Goal: Task Accomplishment & Management: Manage account settings

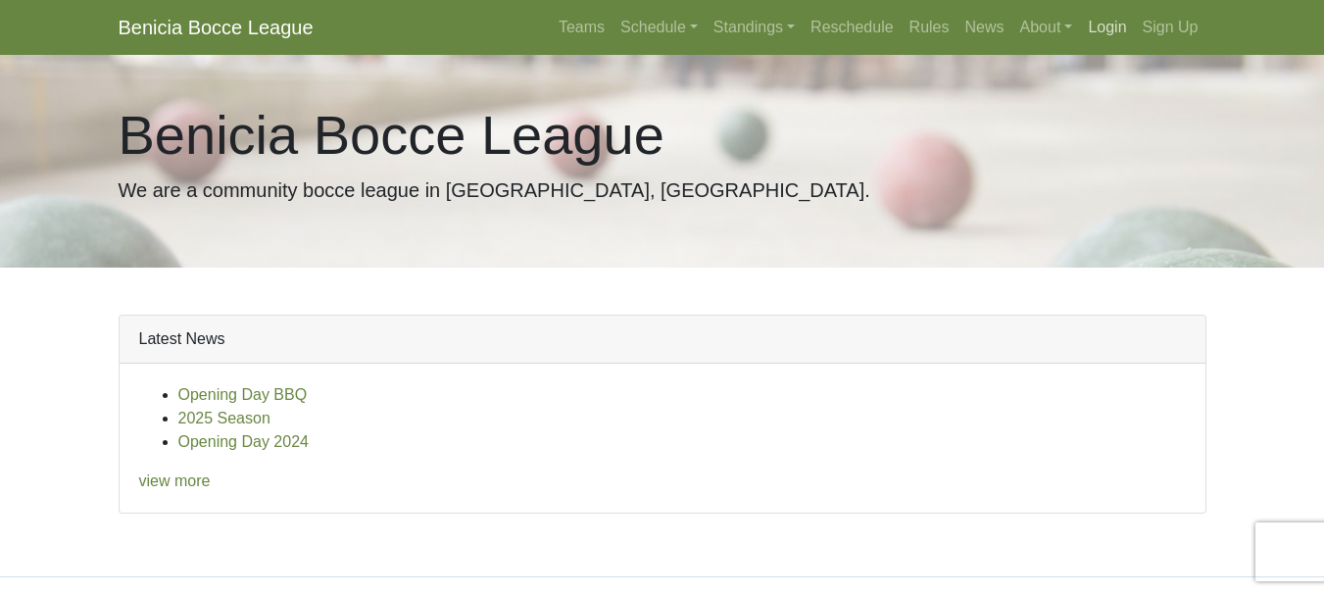
click at [1117, 28] on link "Login" at bounding box center [1107, 27] width 54 height 39
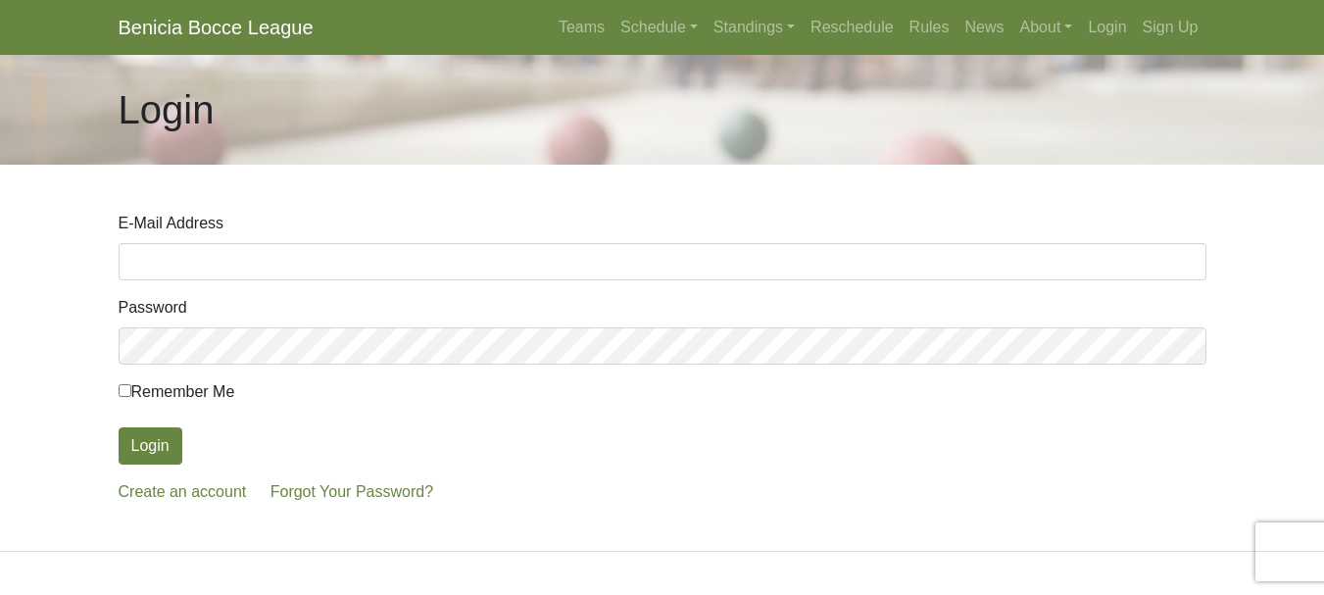
type input "[EMAIL_ADDRESS][DOMAIN_NAME]"
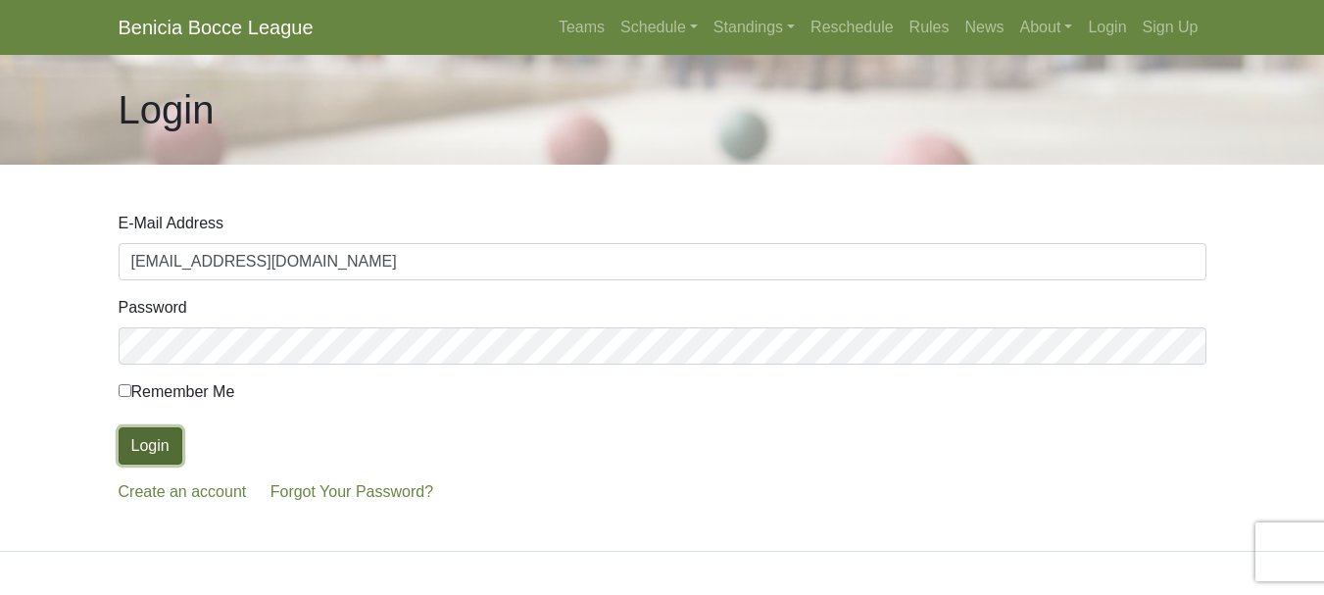
click at [155, 445] on button "Login" at bounding box center [151, 445] width 64 height 37
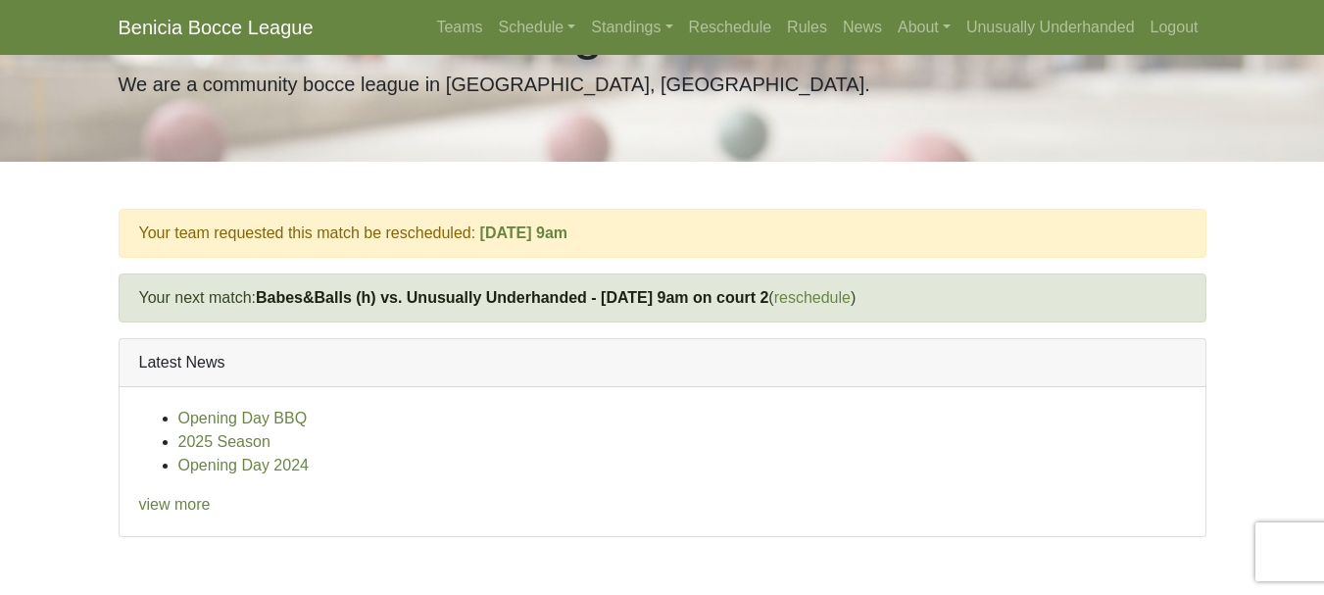
scroll to position [105, 0]
click at [524, 32] on link "Schedule" at bounding box center [537, 27] width 93 height 39
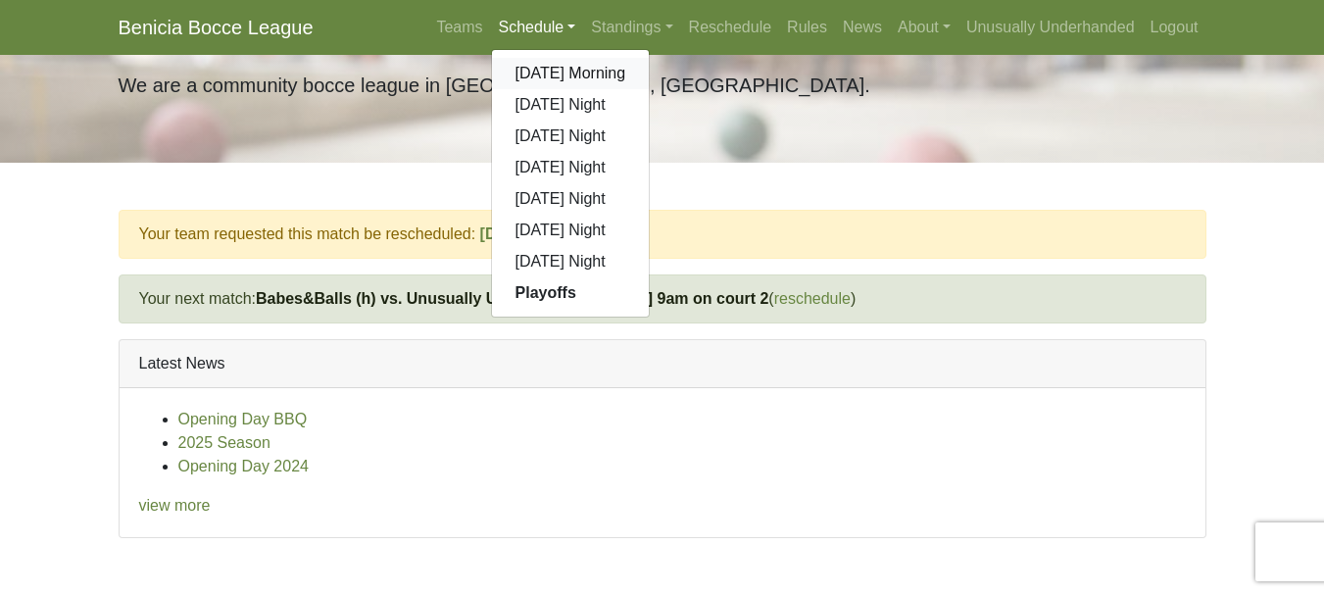
click at [528, 68] on link "[DATE] Morning" at bounding box center [571, 73] width 158 height 31
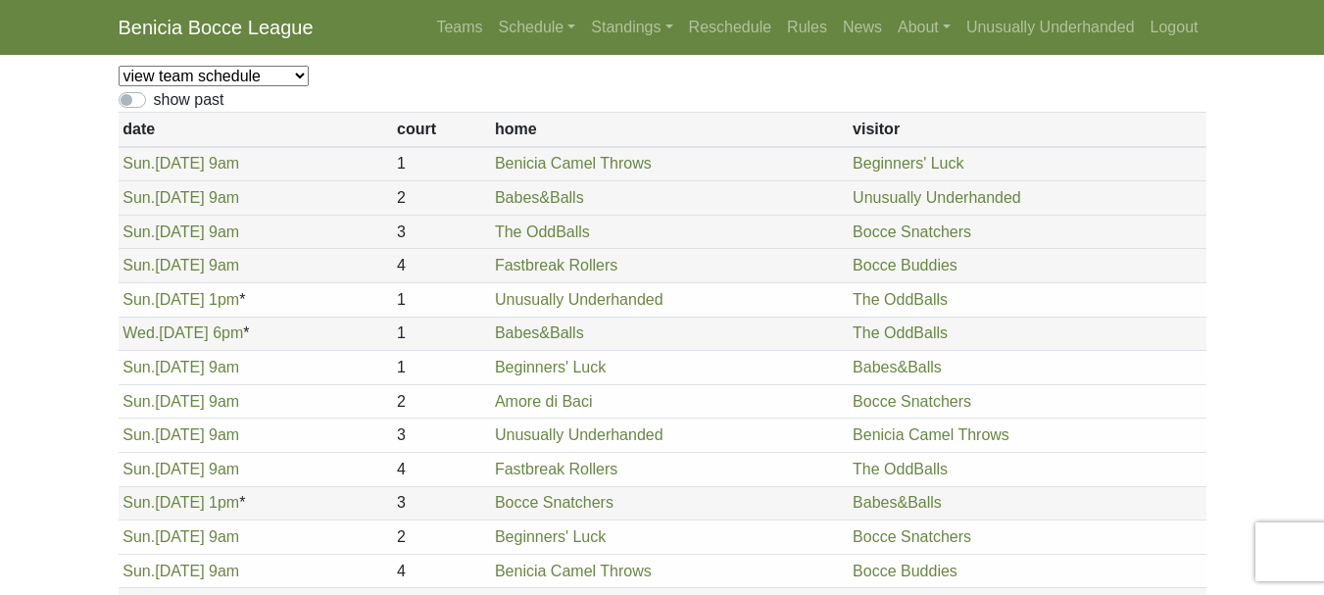
scroll to position [148, 0]
click at [154, 102] on label "show past" at bounding box center [189, 99] width 71 height 24
click at [154, 100] on input "show past" at bounding box center [160, 93] width 13 height 13
checkbox input "true"
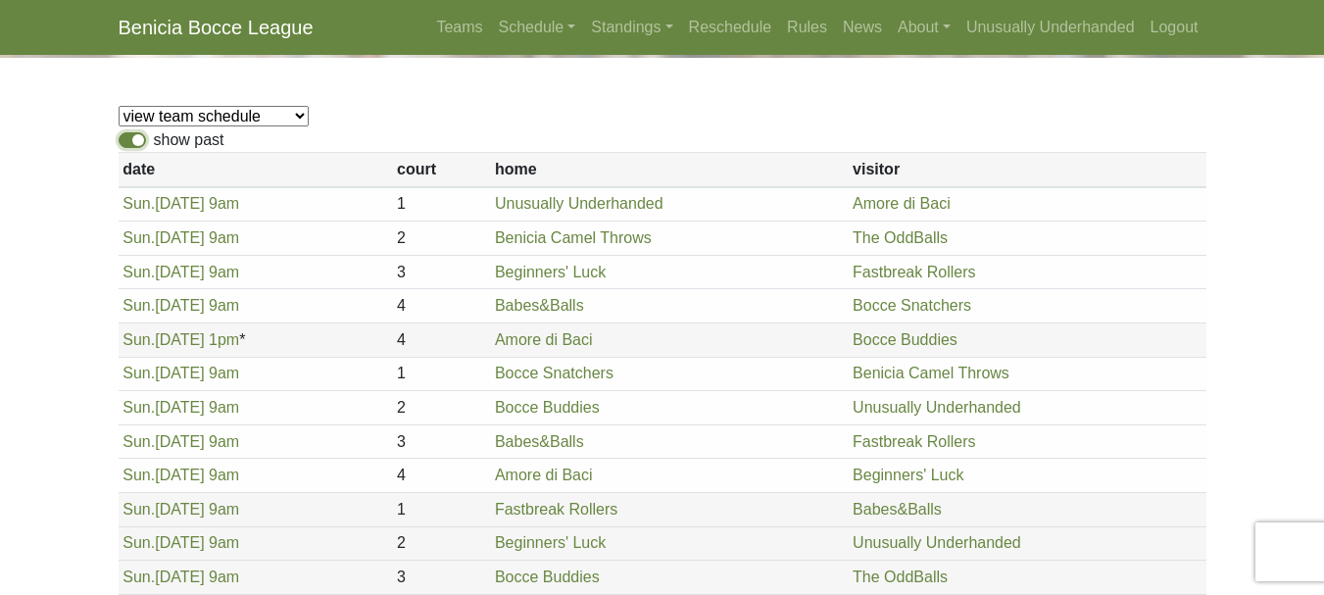
scroll to position [0, 0]
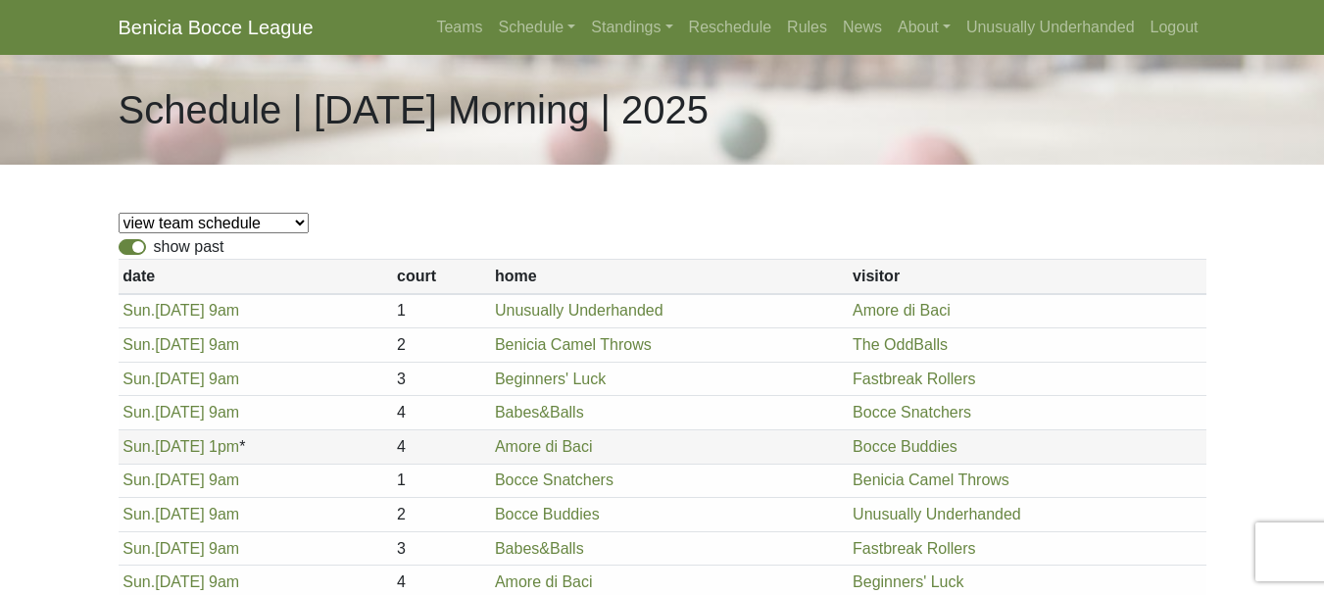
click at [182, 221] on select "view team schedule Bocce Buddies Amore di Baci Benicia Camel Throws Fastbreak R…" at bounding box center [214, 223] width 190 height 21
select select "1899"
click at [119, 213] on select "view team schedule Bocce Buddies Amore di Baci Benicia Camel Throws Fastbreak R…" at bounding box center [214, 223] width 190 height 21
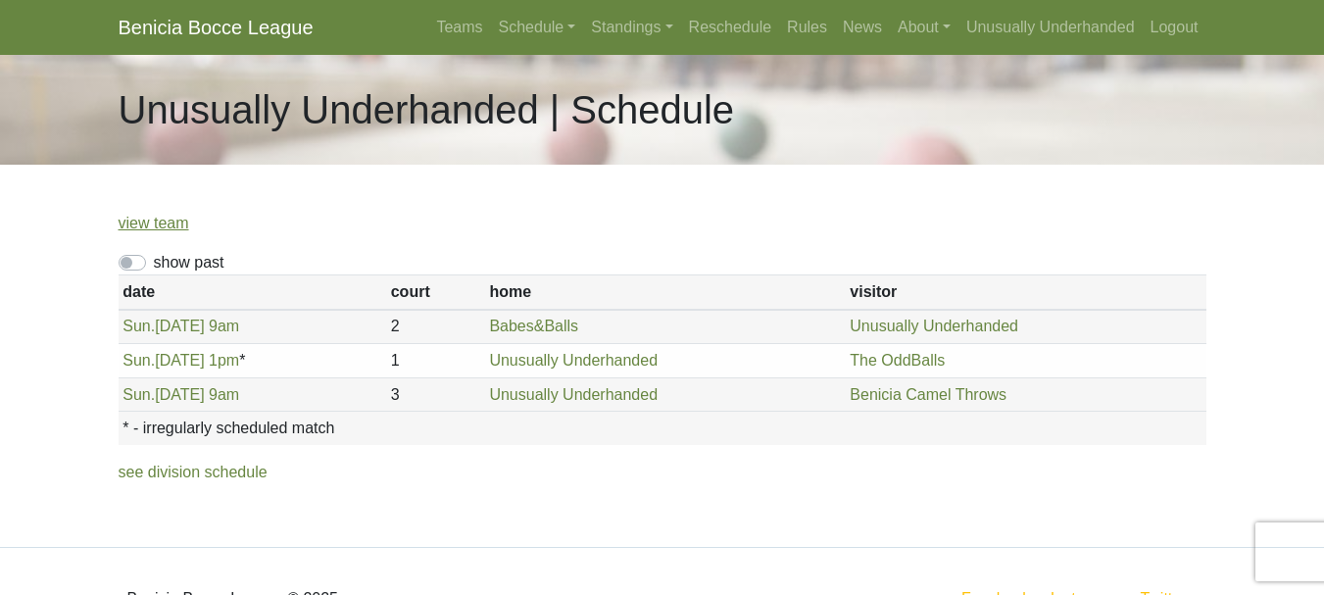
click at [154, 260] on label "show past" at bounding box center [189, 263] width 71 height 24
click at [154, 260] on input "show past" at bounding box center [160, 257] width 13 height 13
checkbox input "true"
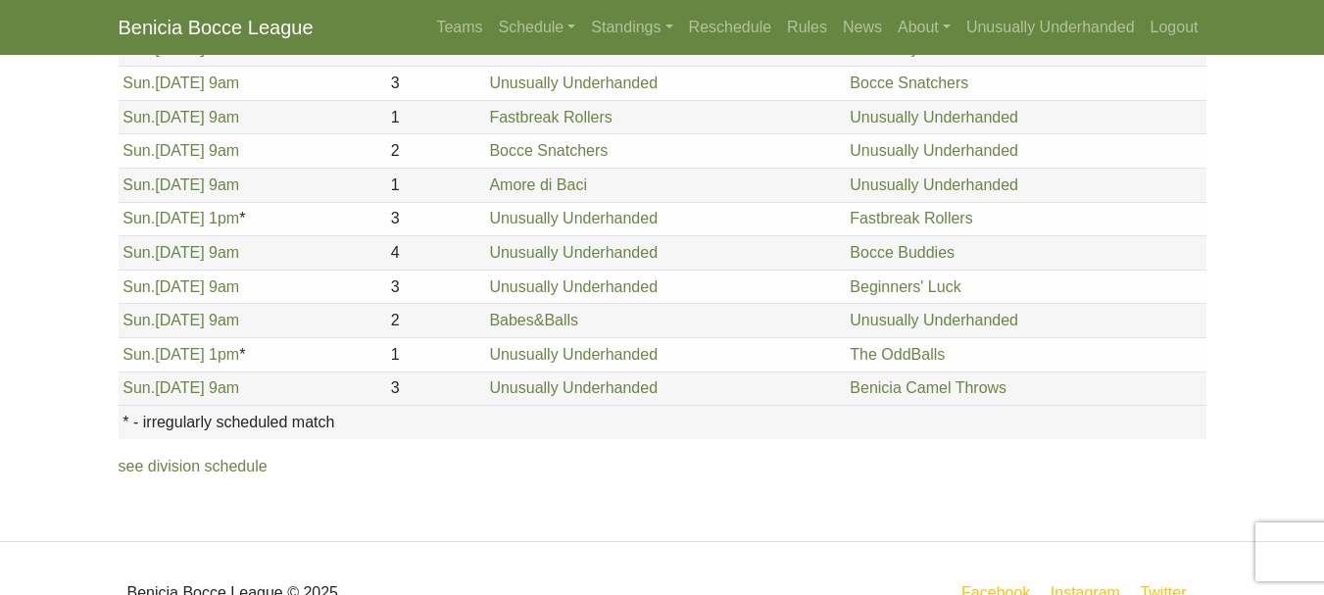
scroll to position [448, 0]
click at [166, 285] on link "[DATE] 9am" at bounding box center [180, 285] width 117 height 17
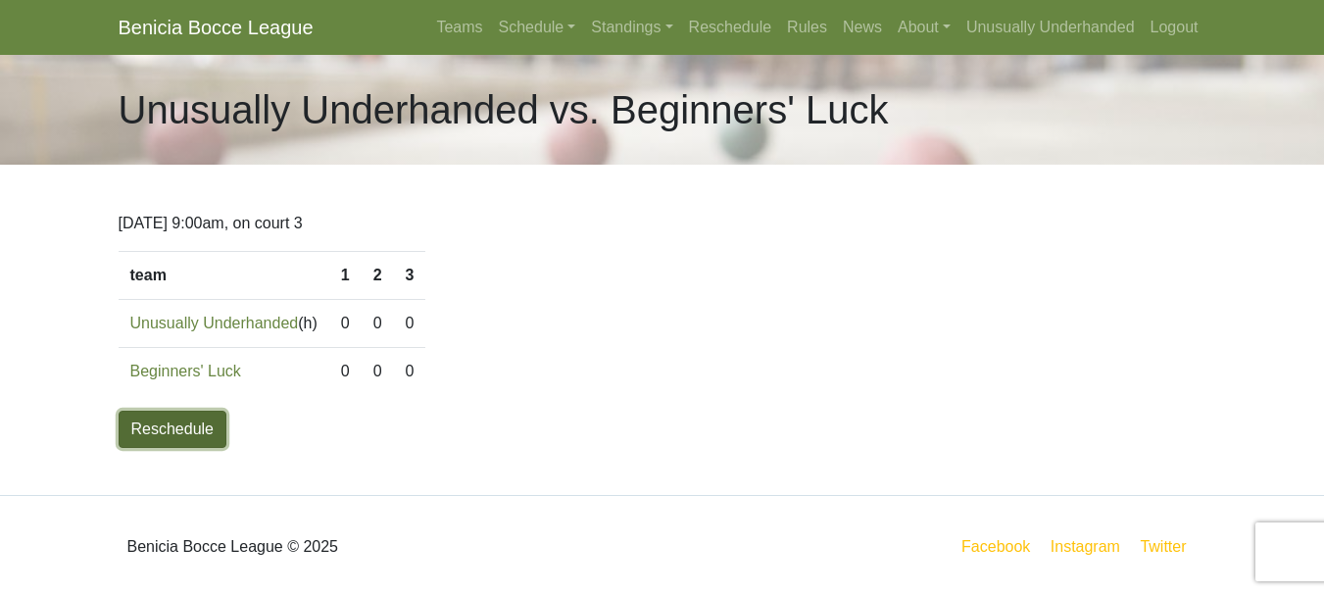
click at [186, 432] on link "Reschedule" at bounding box center [173, 429] width 109 height 37
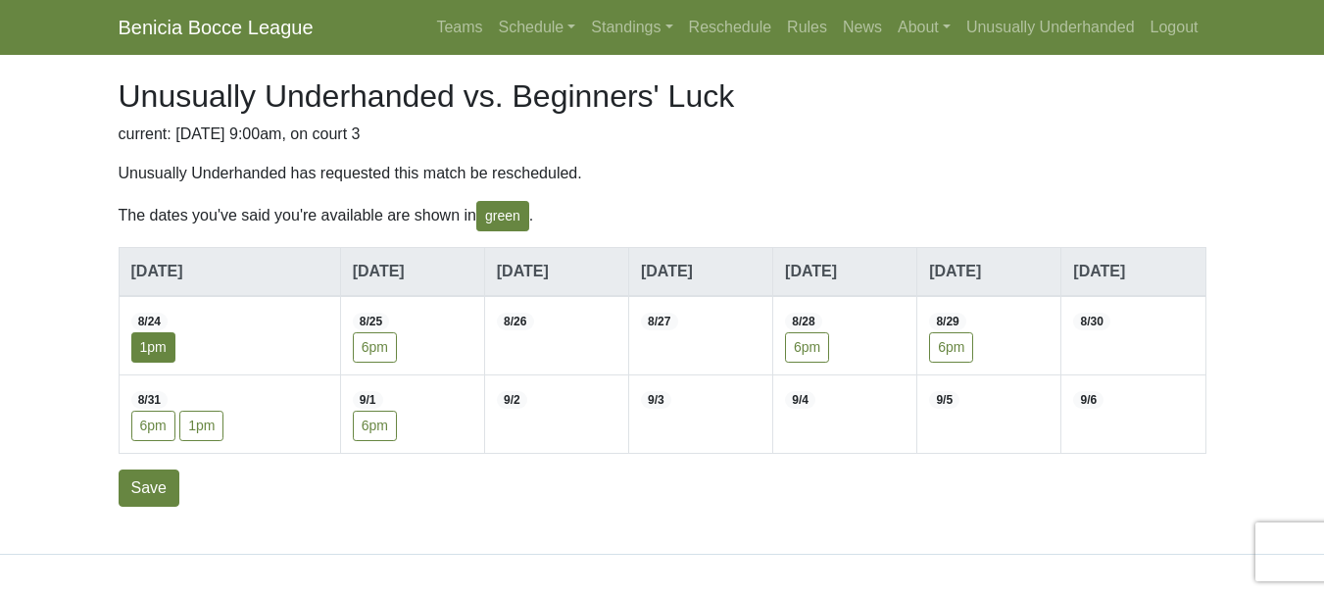
scroll to position [137, 0]
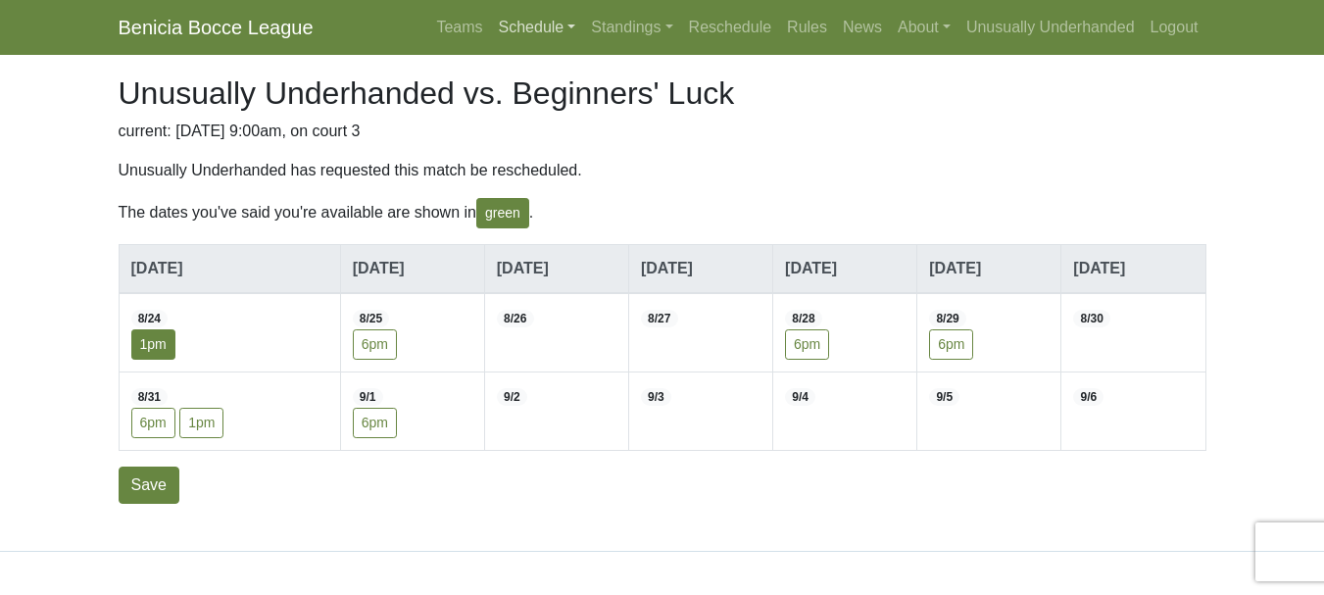
click at [520, 21] on link "Schedule" at bounding box center [537, 27] width 93 height 39
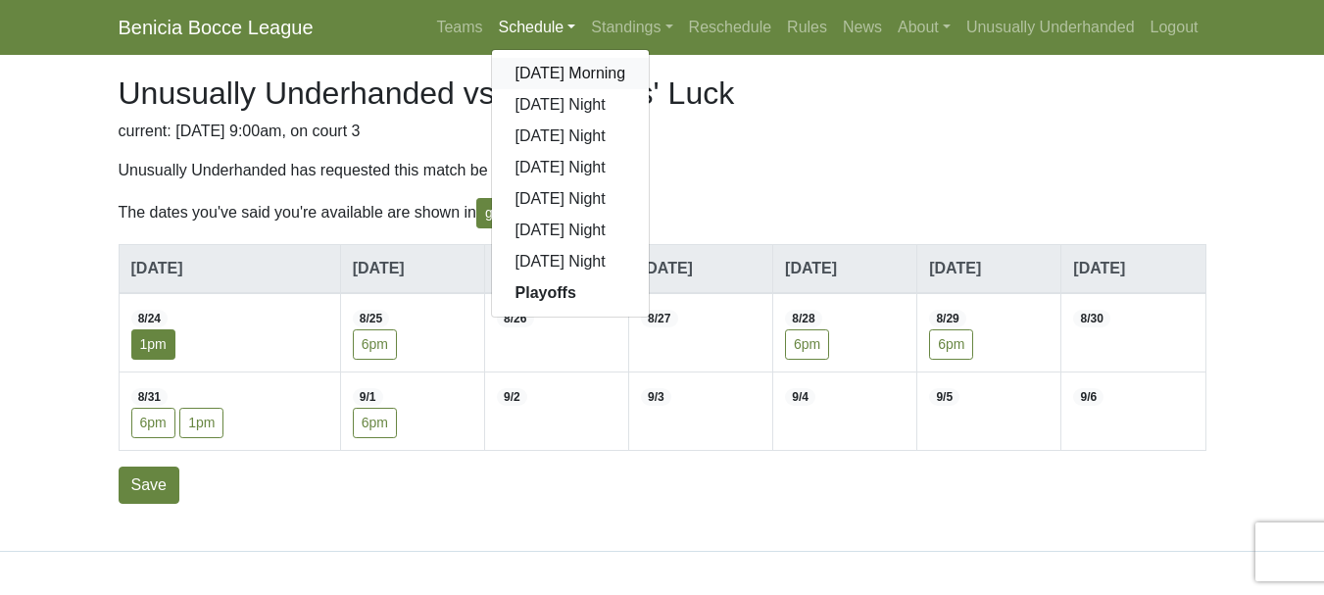
click at [535, 71] on link "[DATE] Morning" at bounding box center [571, 73] width 158 height 31
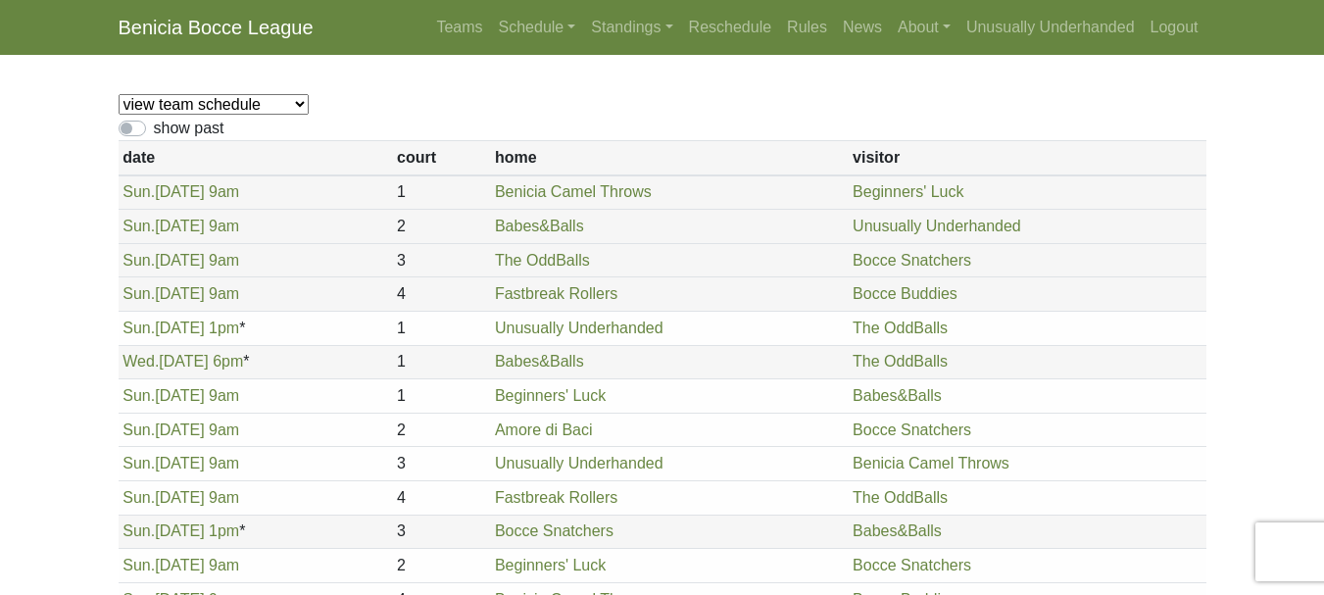
scroll to position [59, 0]
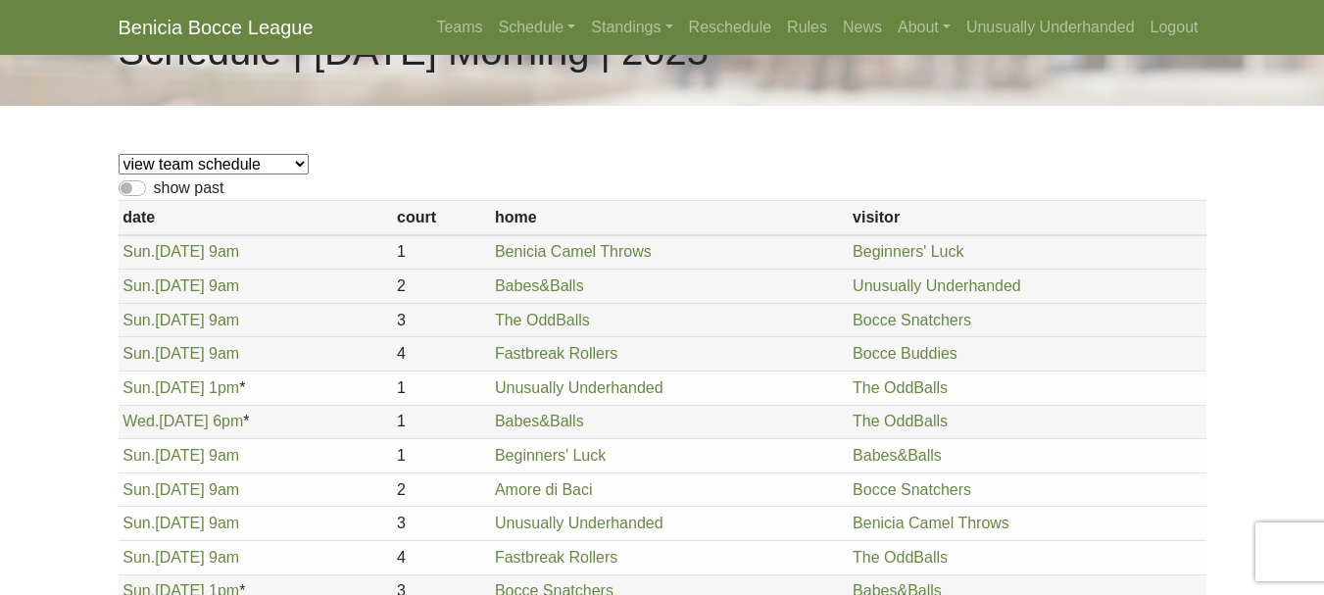
click at [200, 157] on select "view team schedule Bocce Buddies Amore di Baci Benicia Camel Throws Fastbreak R…" at bounding box center [214, 164] width 190 height 21
select select "1899"
click at [119, 154] on select "view team schedule Bocce Buddies Amore di Baci Benicia Camel Throws Fastbreak R…" at bounding box center [214, 164] width 190 height 21
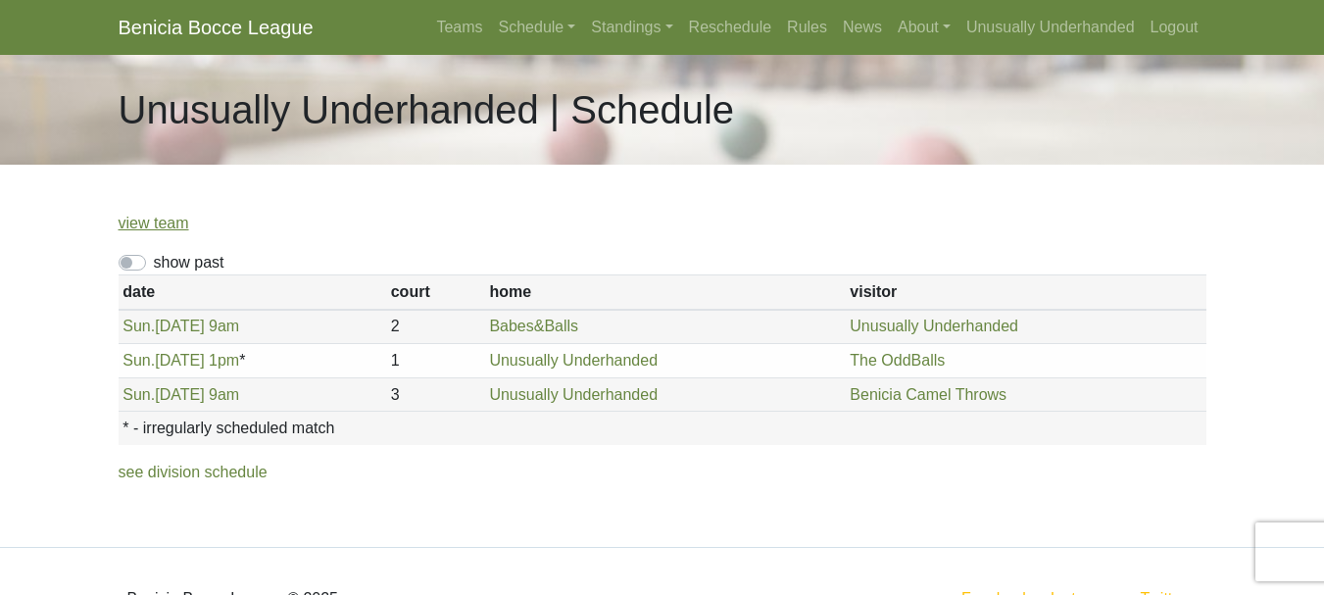
click at [154, 263] on label "show past" at bounding box center [189, 263] width 71 height 24
click at [154, 263] on input "show past" at bounding box center [160, 257] width 13 height 13
checkbox input "true"
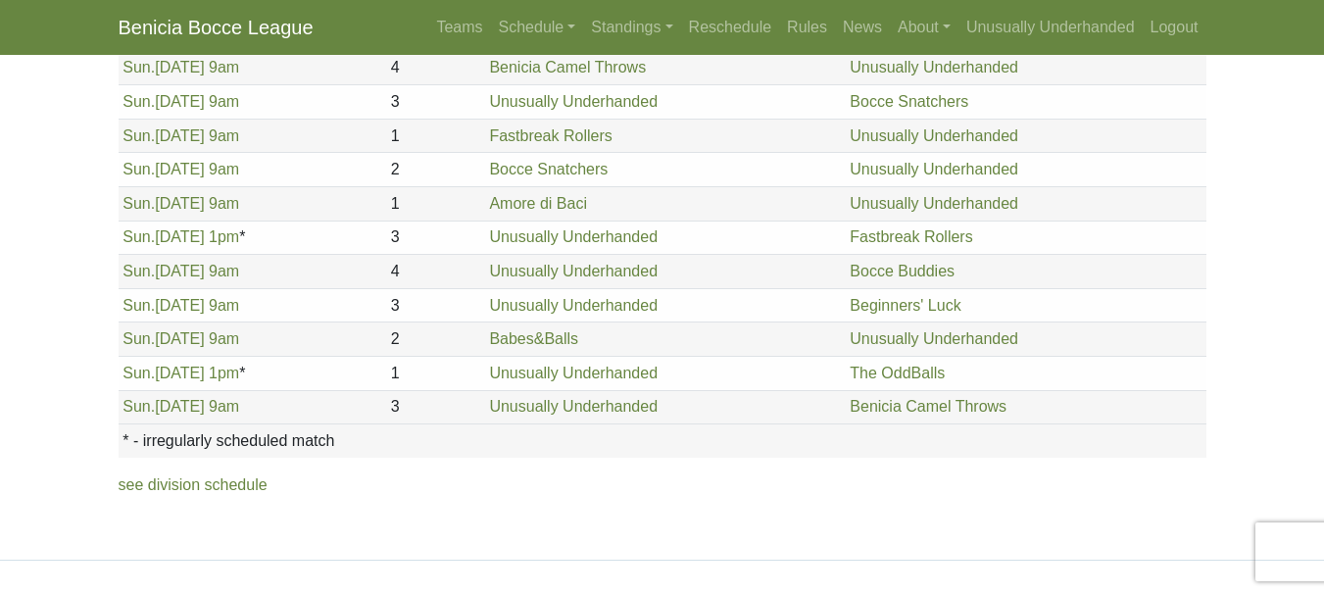
scroll to position [429, 0]
click at [163, 304] on link "Sun. 8/10, 9am" at bounding box center [180, 304] width 117 height 17
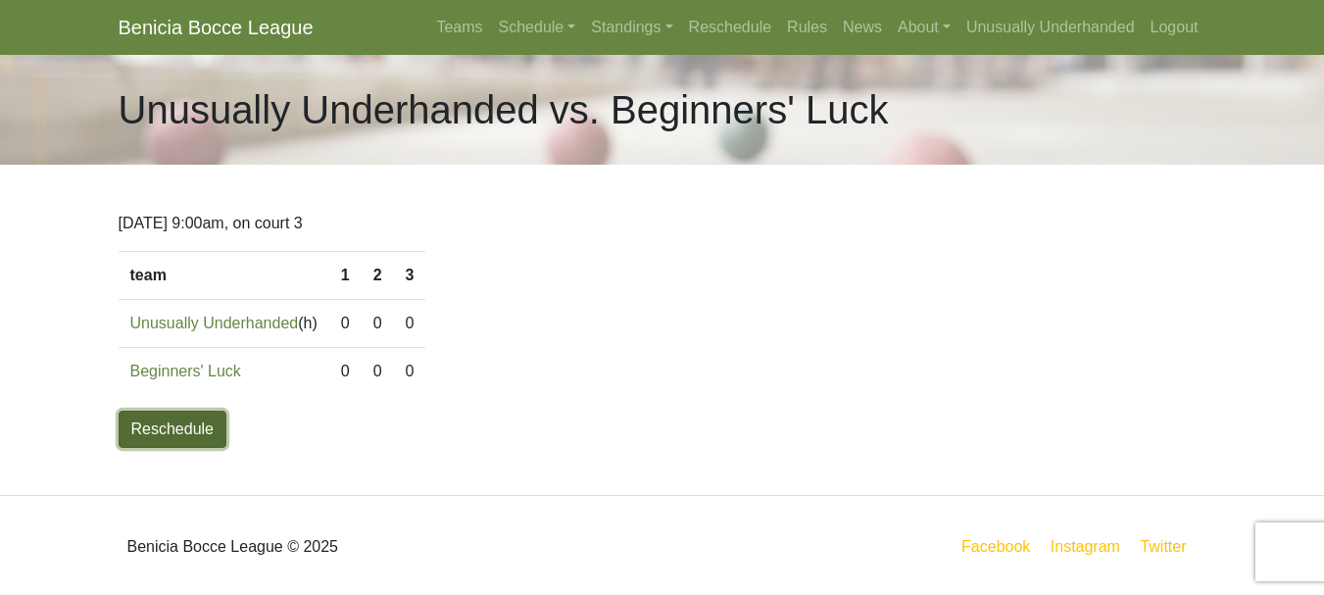
click at [167, 433] on link "Reschedule" at bounding box center [173, 429] width 109 height 37
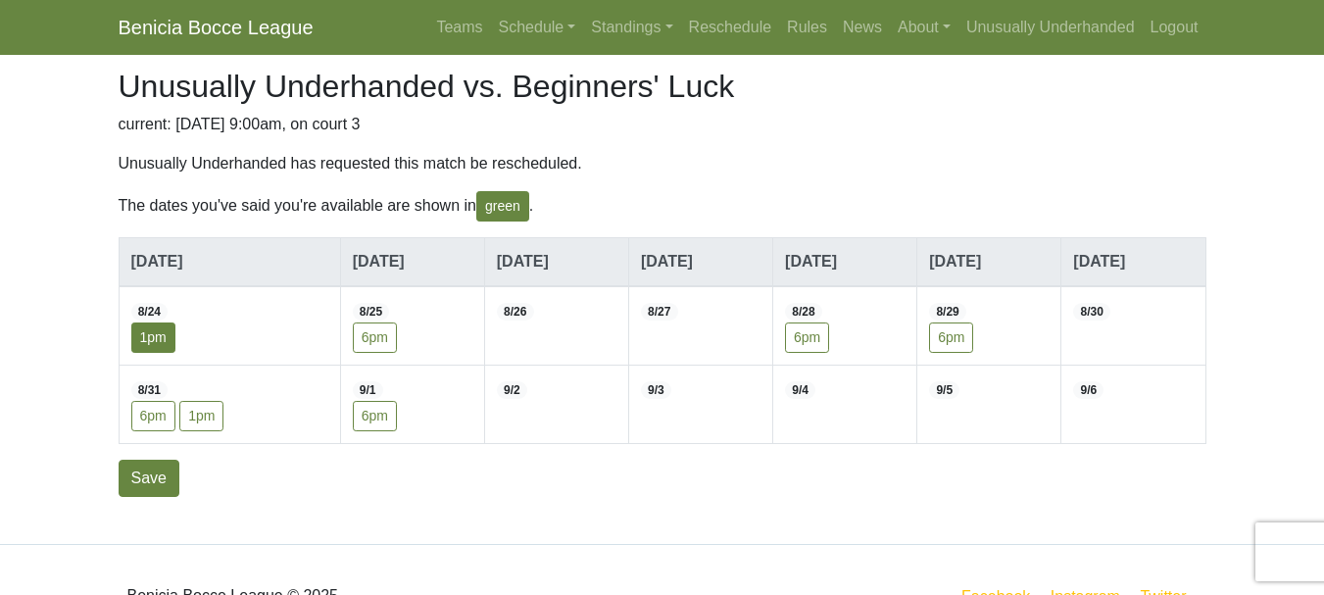
scroll to position [164, 0]
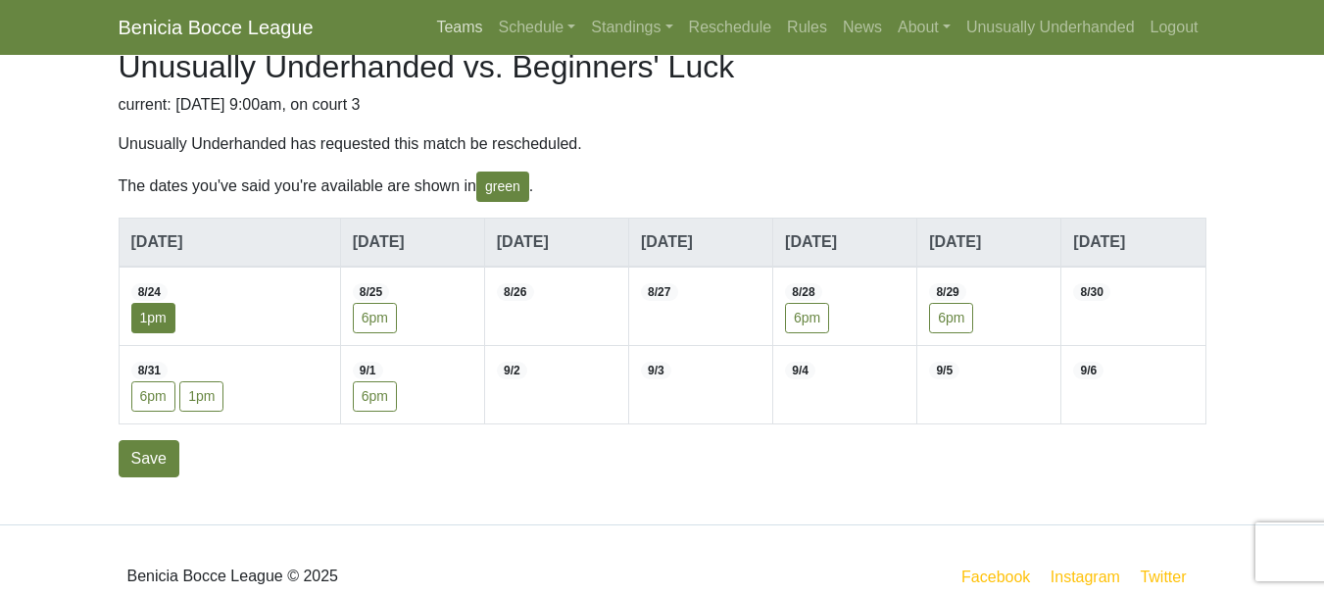
click at [467, 22] on link "Teams" at bounding box center [459, 27] width 62 height 39
click at [156, 323] on label "1pm" at bounding box center [153, 318] width 44 height 30
checkbox input"] "false"
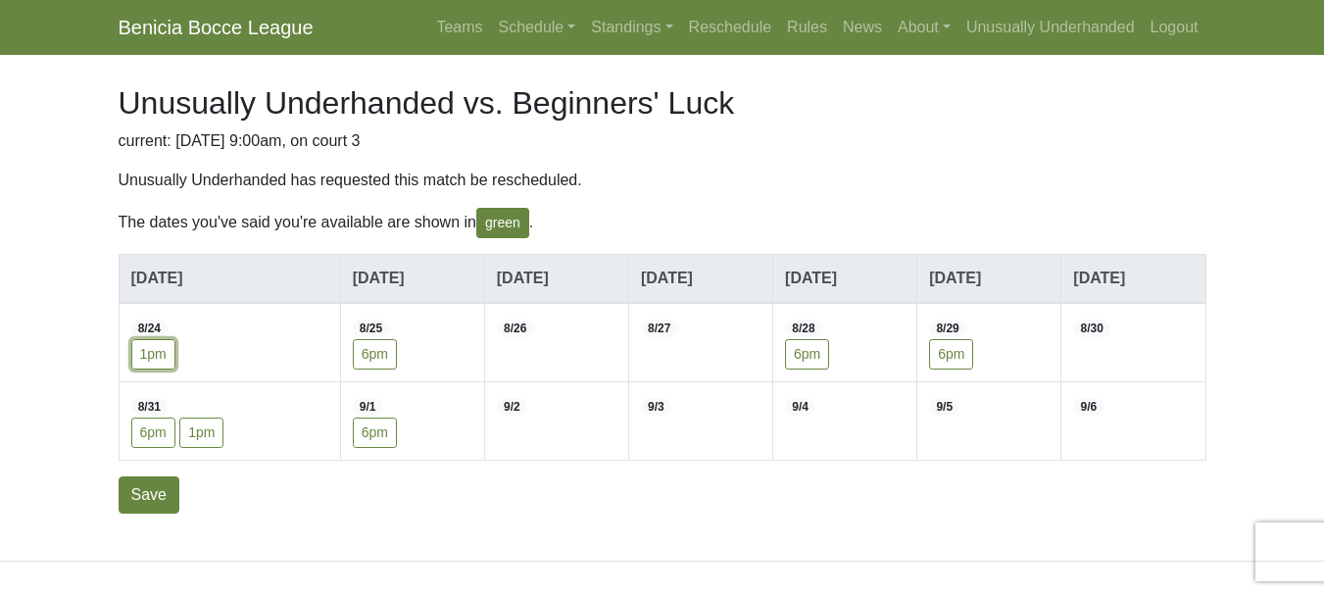
scroll to position [125, 0]
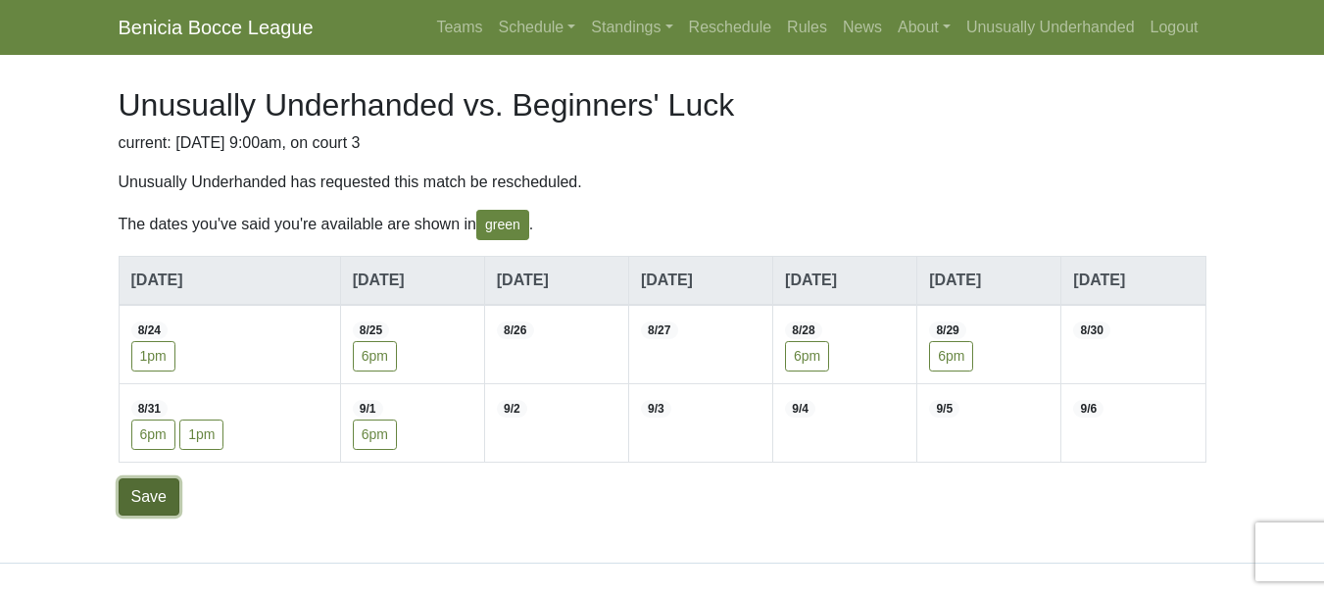
click at [139, 494] on input "Save" at bounding box center [149, 496] width 61 height 37
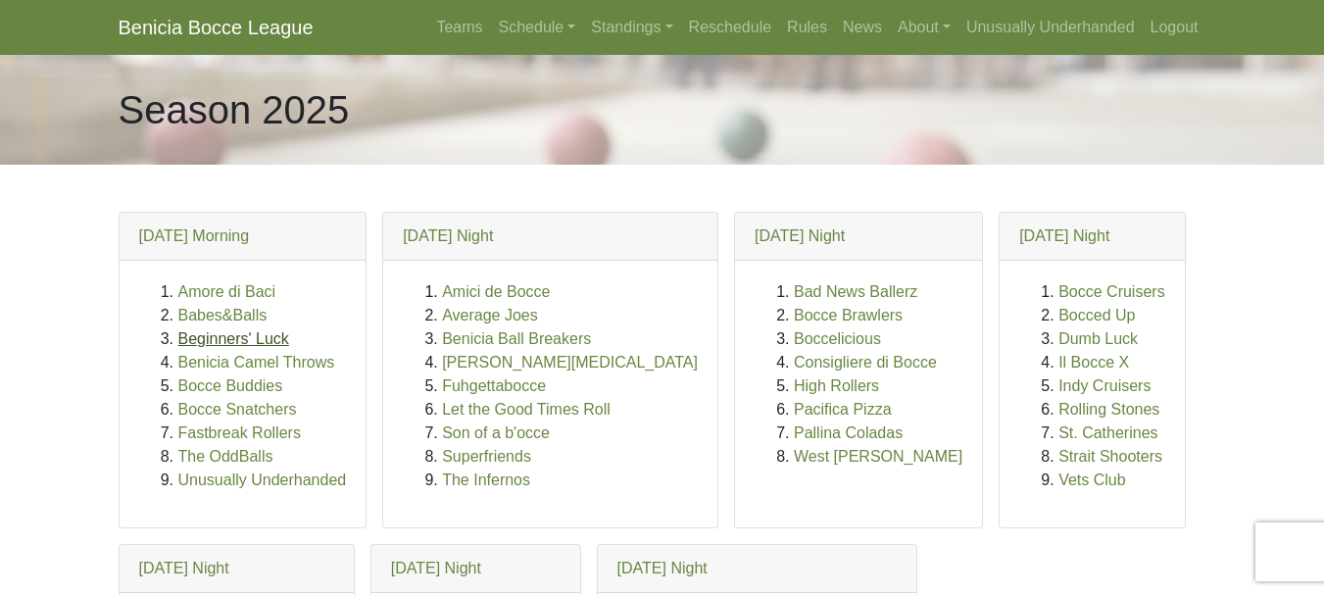
click at [219, 339] on link "Beginners' Luck" at bounding box center [233, 338] width 111 height 17
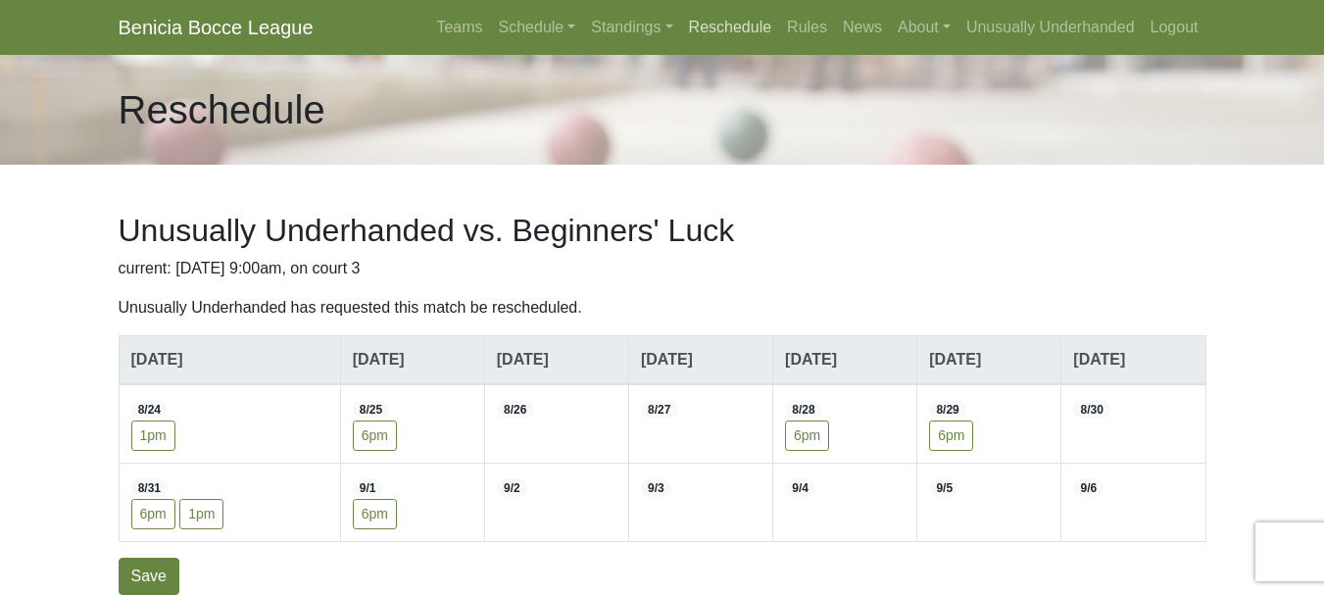
click at [712, 20] on link "Reschedule" at bounding box center [730, 27] width 99 height 39
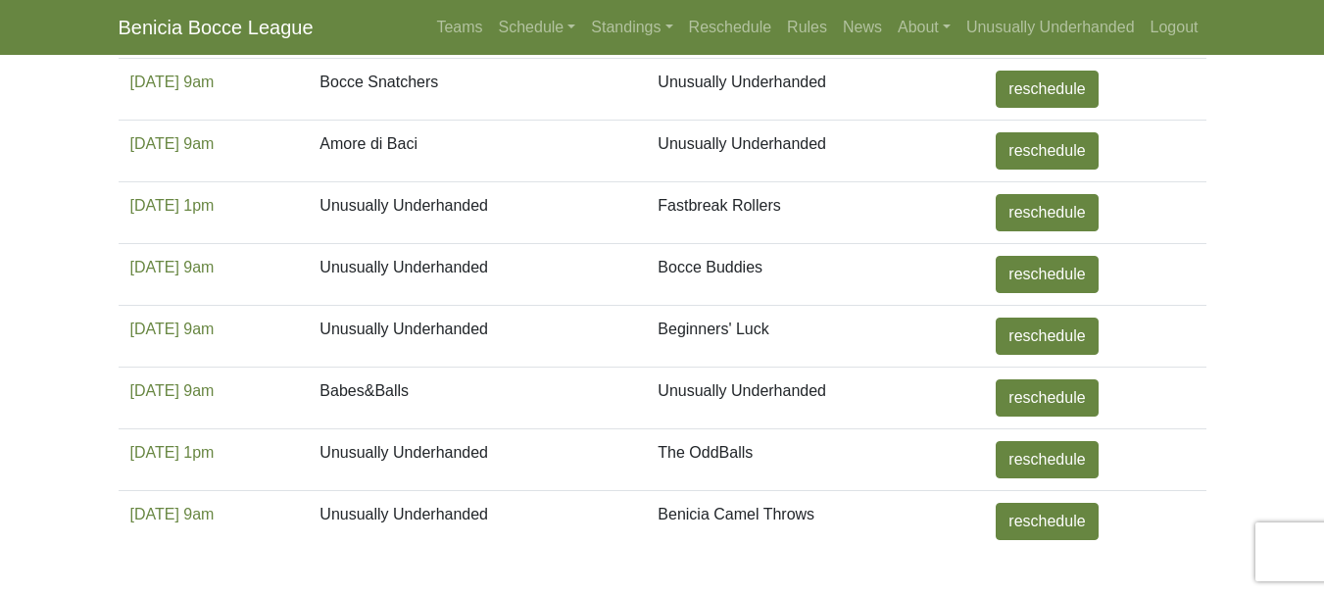
scroll to position [735, 0]
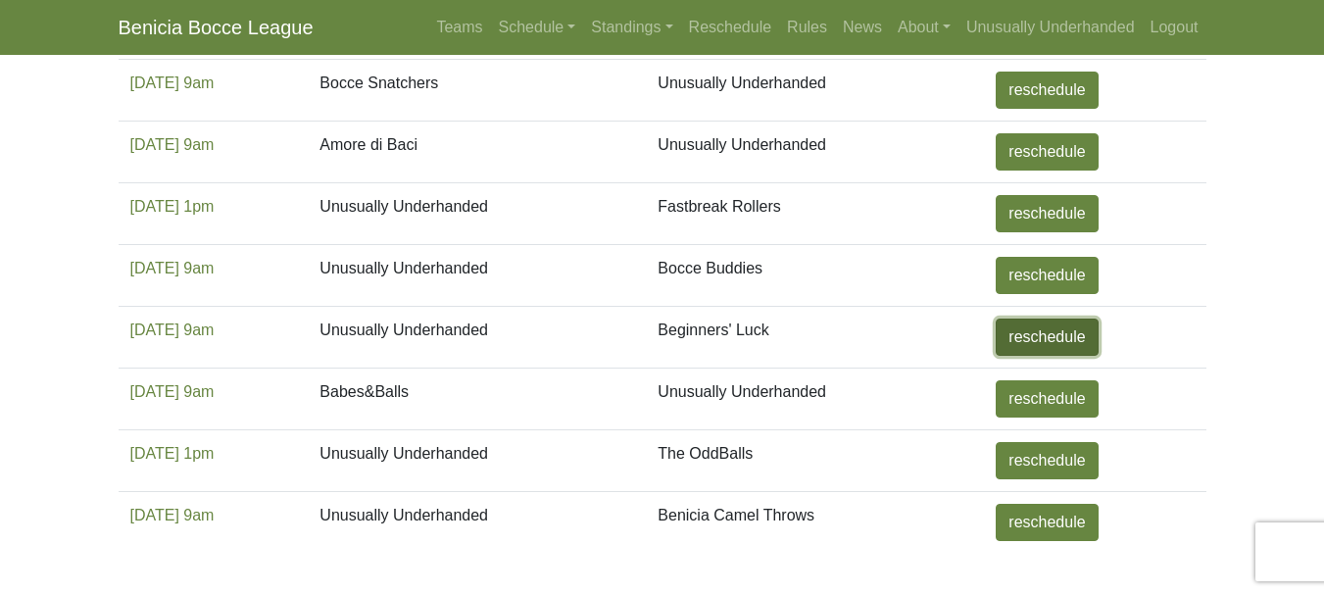
click at [1038, 331] on link "reschedule" at bounding box center [1047, 336] width 102 height 37
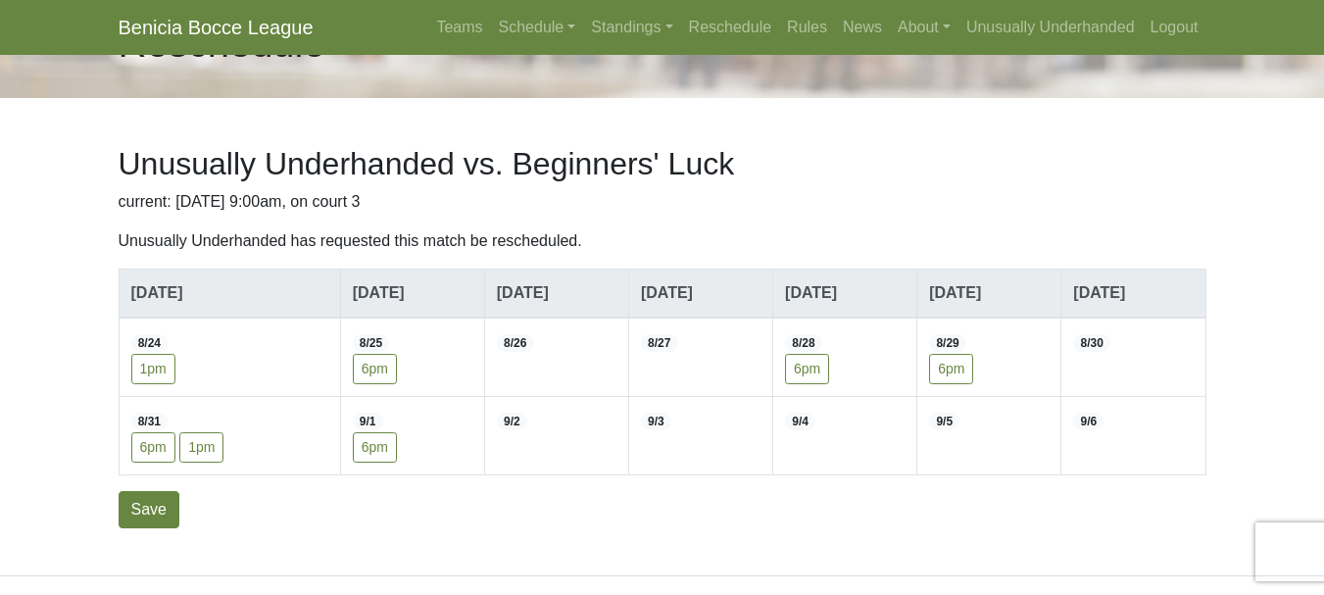
scroll to position [68, 0]
click at [533, 21] on link "Schedule" at bounding box center [537, 27] width 93 height 39
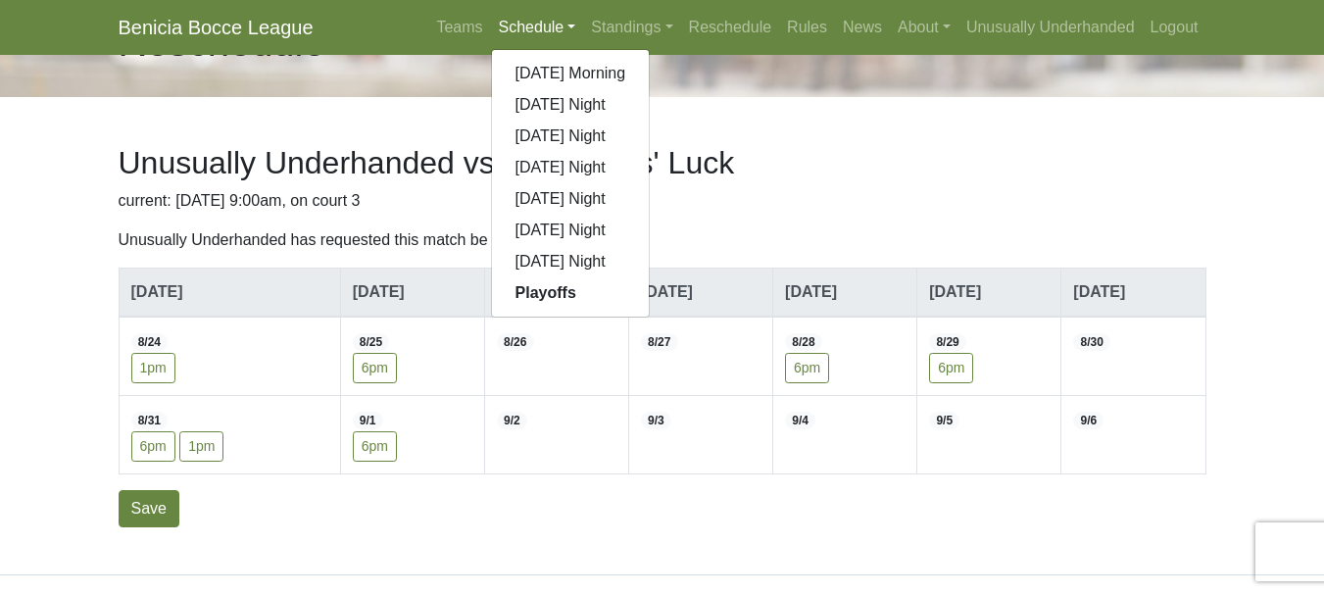
click at [810, 114] on div "Unusually Underhanded vs. Beginners' Luck current: Sun. 8/10/2025, 9:00am, on c…" at bounding box center [662, 335] width 1117 height 477
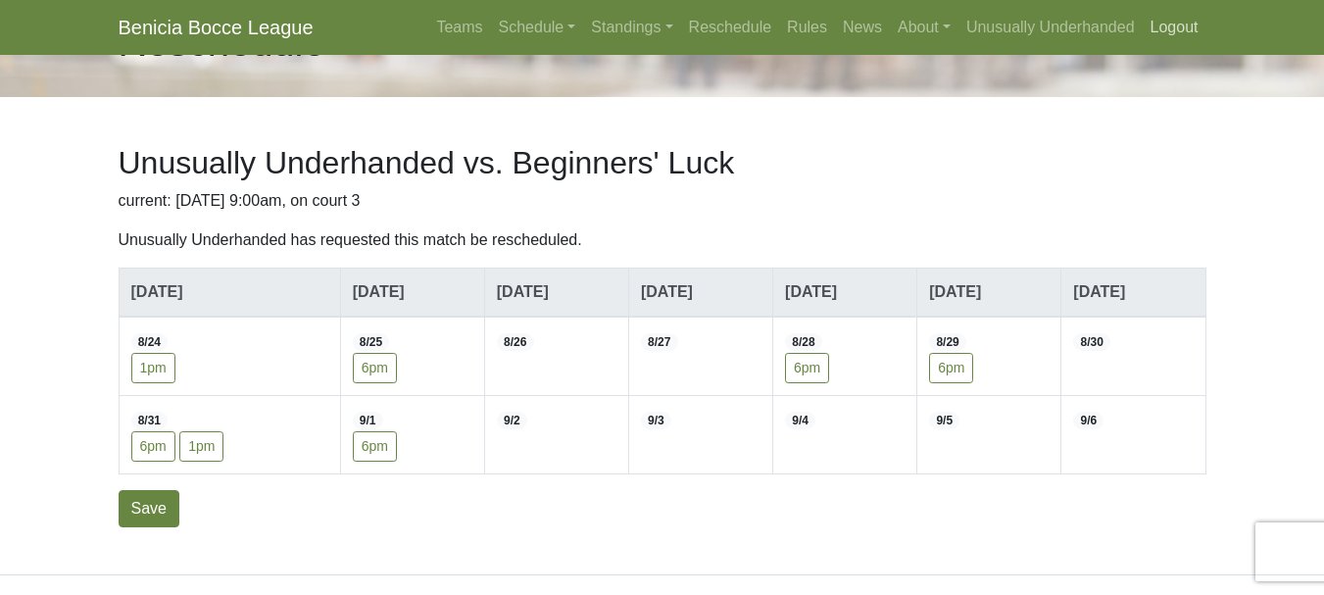
click at [1156, 26] on link "Logout" at bounding box center [1175, 27] width 64 height 39
